Goal: Information Seeking & Learning: Check status

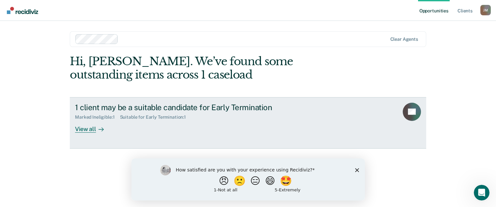
click at [279, 106] on div "1 client may be a suitable candidate for Early Termination" at bounding box center [189, 107] width 229 height 9
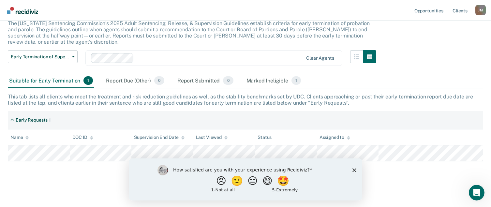
scroll to position [45, 0]
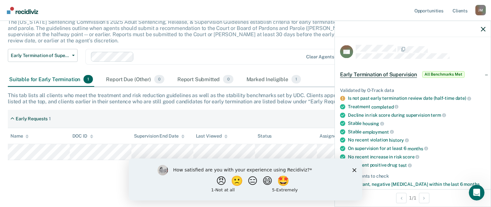
click at [355, 171] on icon "Close survey" at bounding box center [354, 170] width 4 height 4
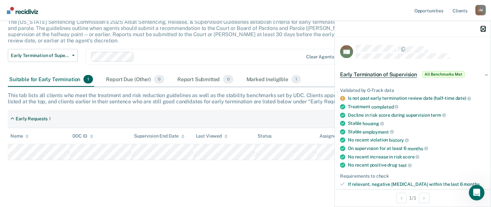
click at [484, 30] on icon "button" at bounding box center [483, 29] width 5 height 5
click at [224, 172] on div "Early Termination of Supervision The [US_STATE] Sentencing Commission’s 2025 Ad…" at bounding box center [245, 89] width 475 height 179
click at [390, 16] on nav "Opportunities Client s [PERSON_NAME] [PERSON_NAME] Profile How it works Log Out" at bounding box center [245, 10] width 491 height 21
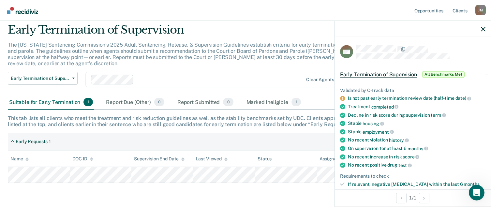
scroll to position [0, 0]
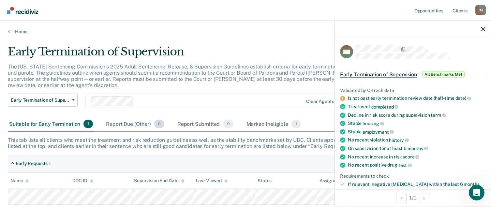
click at [125, 126] on div "Report Due (Other) 0" at bounding box center [135, 124] width 61 height 14
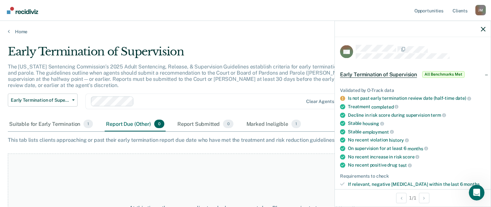
click at [162, 28] on div "Home" at bounding box center [245, 28] width 491 height 14
click at [129, 124] on div "Report Due (Other) 0" at bounding box center [135, 124] width 61 height 14
click at [63, 123] on div "Suitable for Early Termination 1" at bounding box center [51, 124] width 86 height 14
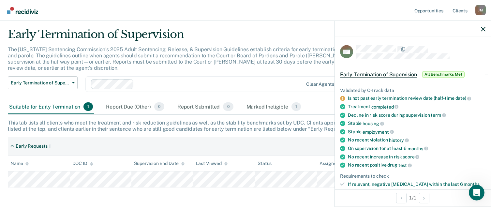
scroll to position [45, 0]
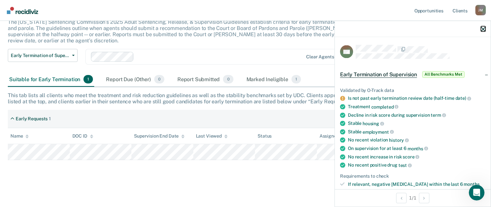
click at [484, 27] on icon "button" at bounding box center [483, 29] width 5 height 5
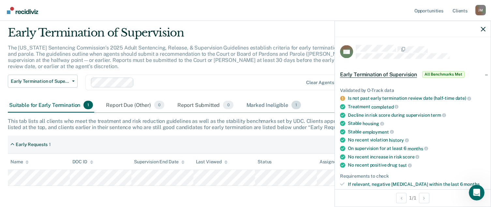
scroll to position [0, 0]
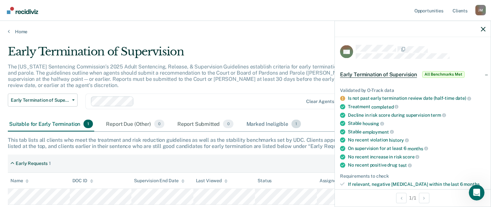
click at [271, 123] on div "Marked Ineligible 1" at bounding box center [273, 124] width 57 height 14
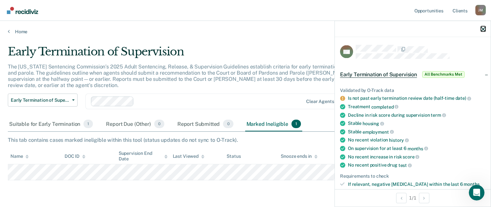
click at [484, 28] on icon "button" at bounding box center [483, 29] width 5 height 5
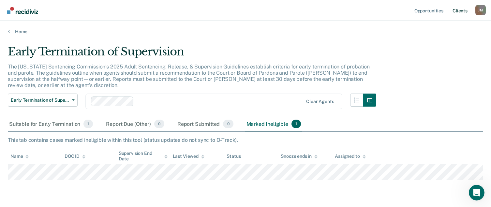
click at [461, 11] on link "Client s" at bounding box center [460, 10] width 18 height 21
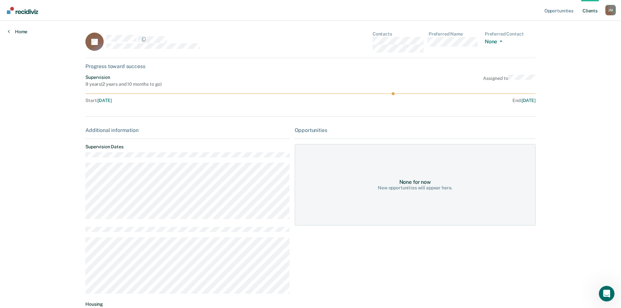
click at [21, 33] on link "Home" at bounding box center [18, 32] width 20 height 6
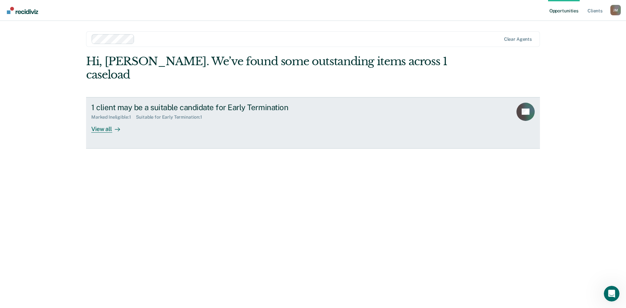
click at [123, 114] on div "Marked Ineligible : 1" at bounding box center [113, 117] width 45 height 6
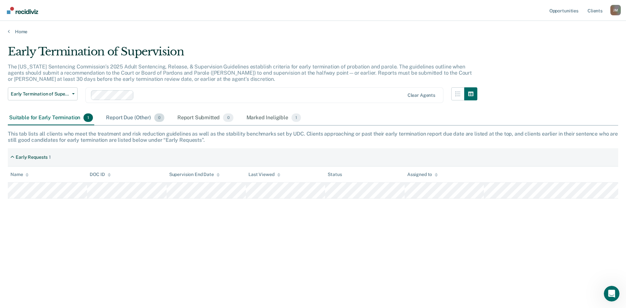
click at [139, 119] on div "Report Due (Other) 0" at bounding box center [135, 118] width 61 height 14
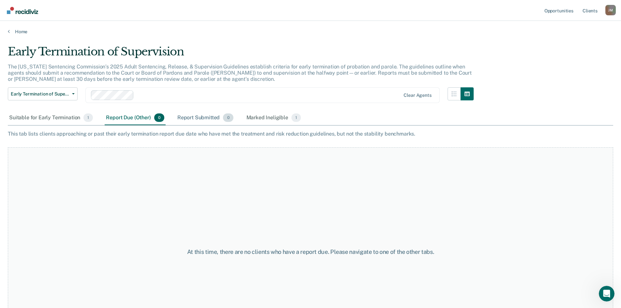
click at [195, 119] on div "Report Submitted 0" at bounding box center [205, 118] width 59 height 14
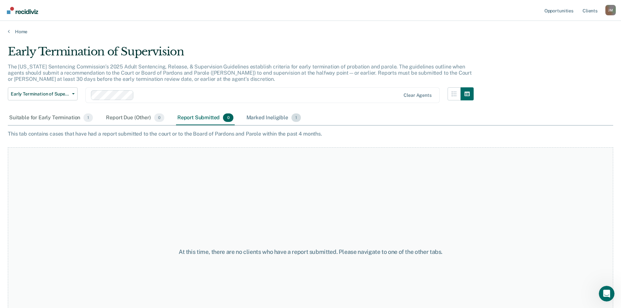
click at [264, 119] on div "Marked Ineligible 1" at bounding box center [273, 118] width 57 height 14
